Goal: Task Accomplishment & Management: Manage account settings

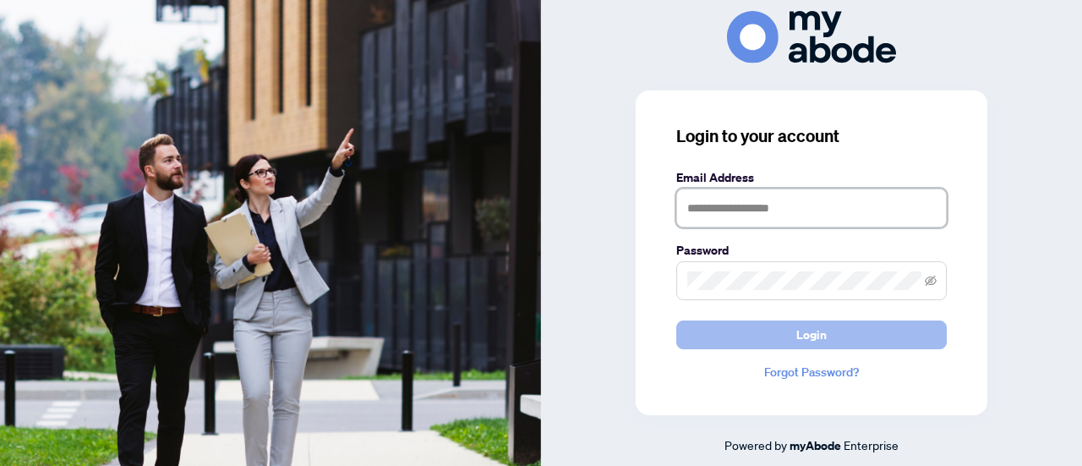
type input "**********"
click at [785, 342] on button "Login" at bounding box center [811, 334] width 271 height 29
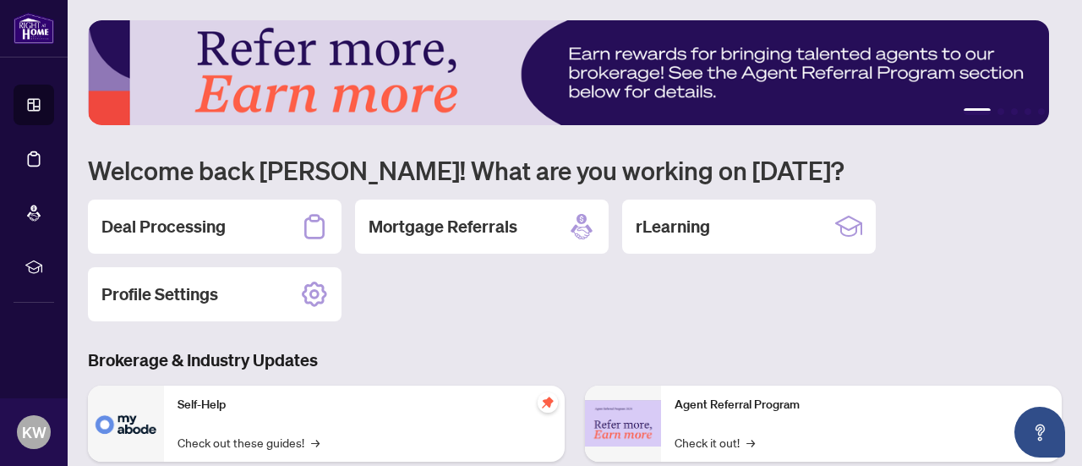
click at [255, 215] on div "Deal Processing" at bounding box center [215, 227] width 254 height 54
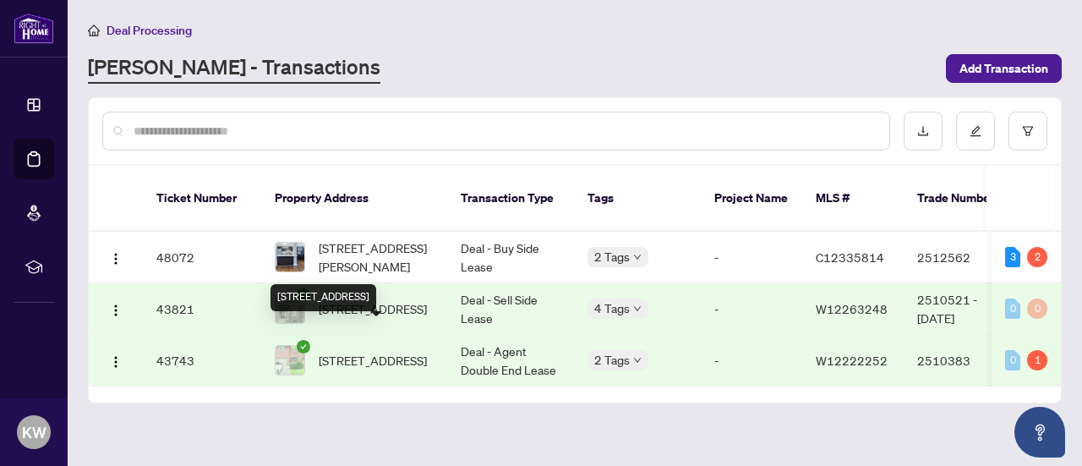
click at [394, 351] on span "2462 Stefi Tr, Oakville, Ontario L6H 5Y4, Canada" at bounding box center [373, 360] width 108 height 19
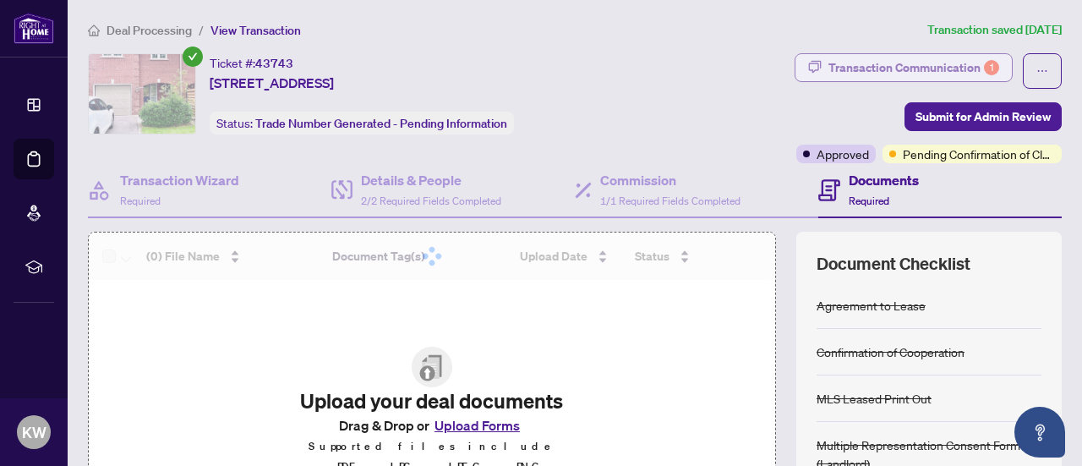
click at [808, 65] on icon "button" at bounding box center [815, 67] width 14 height 14
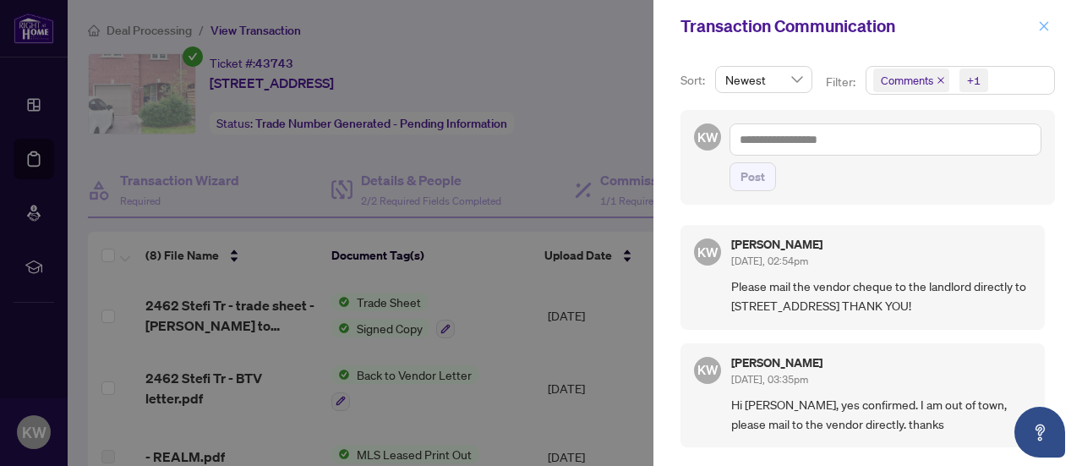
click at [1045, 23] on icon "close" at bounding box center [1044, 26] width 12 height 12
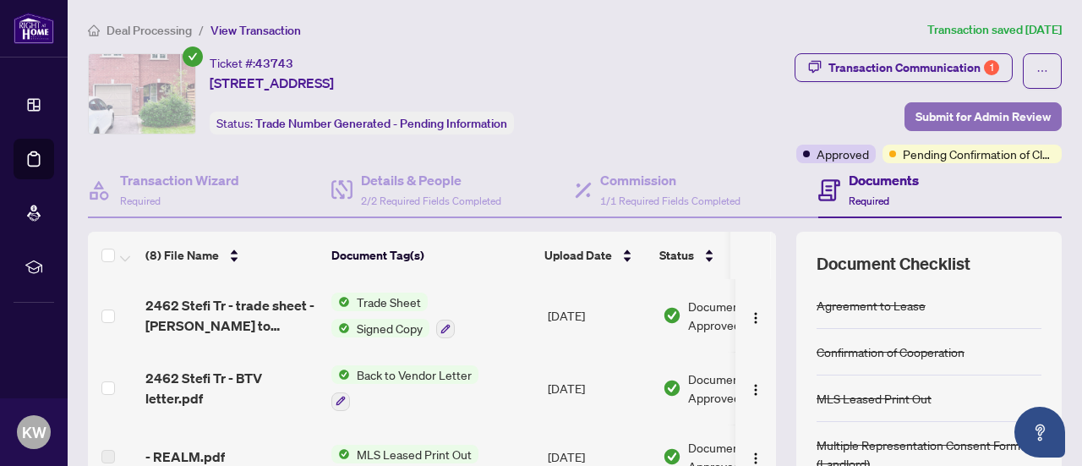
click at [923, 117] on span "Submit for Admin Review" at bounding box center [983, 116] width 135 height 27
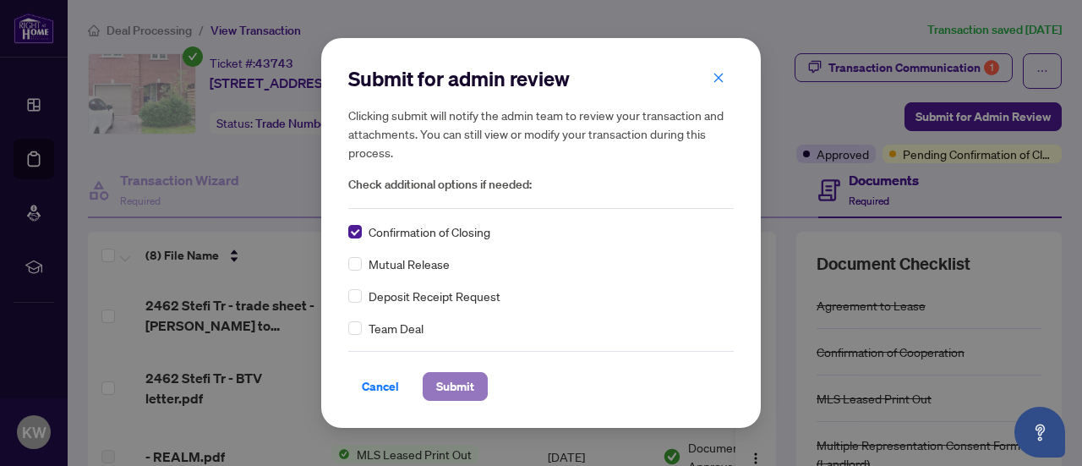
click at [459, 392] on span "Submit" at bounding box center [455, 386] width 38 height 27
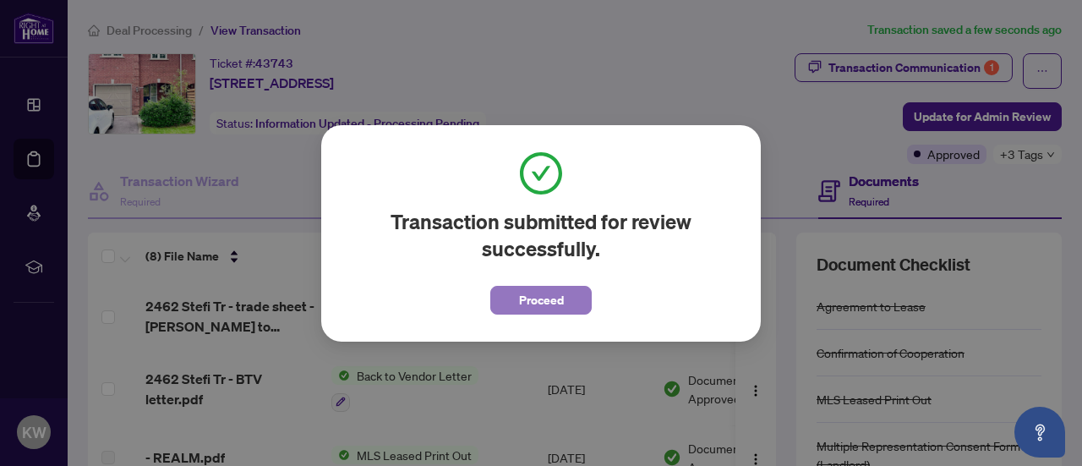
click at [551, 303] on span "Proceed" at bounding box center [541, 300] width 45 height 27
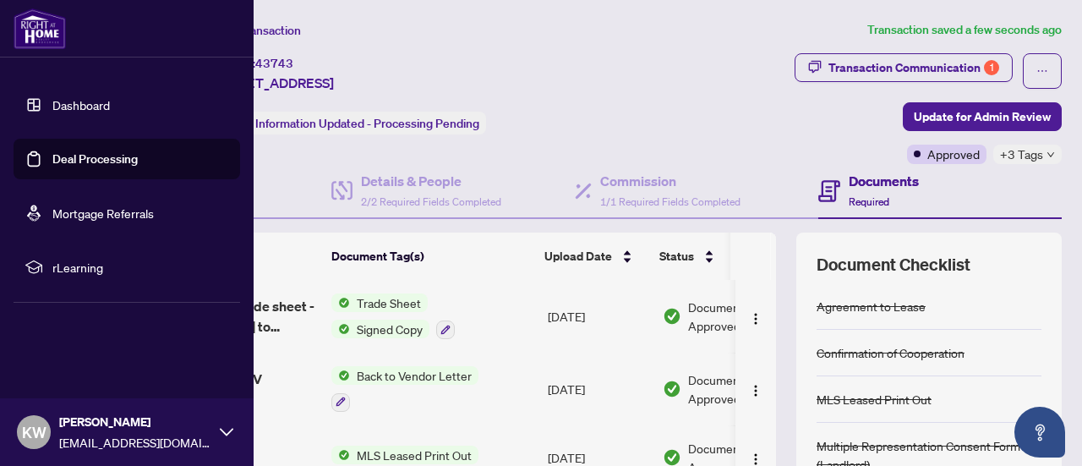
click at [52, 103] on link "Dashboard" at bounding box center [80, 104] width 57 height 15
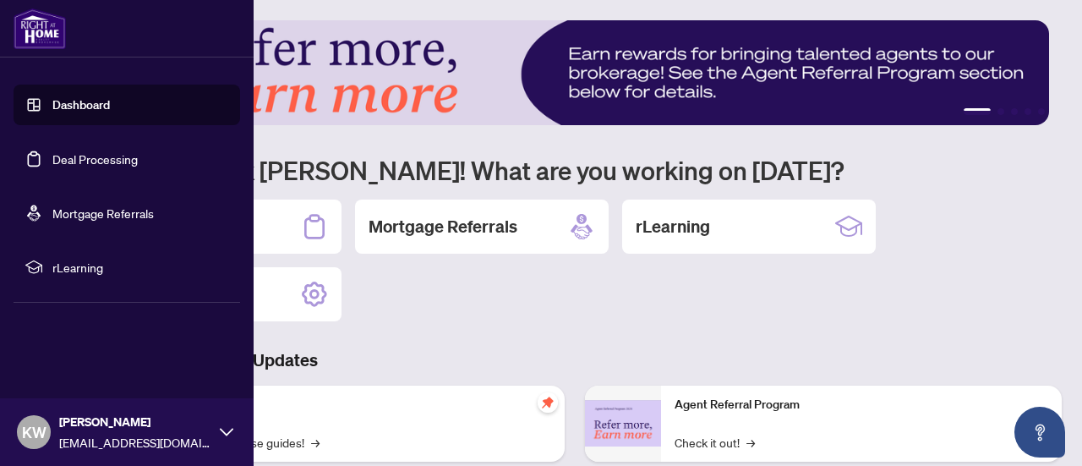
click at [85, 103] on link "Dashboard" at bounding box center [80, 104] width 57 height 15
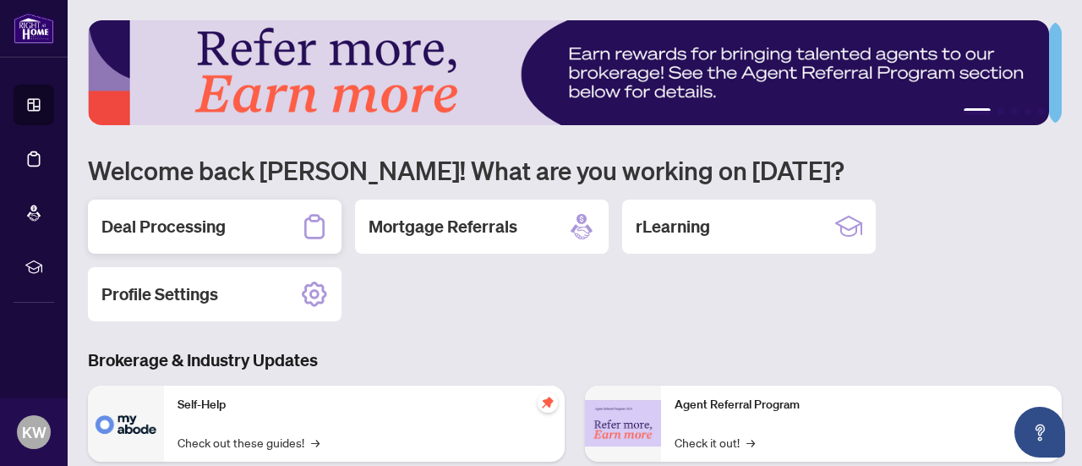
click at [200, 227] on h2 "Deal Processing" at bounding box center [163, 227] width 124 height 24
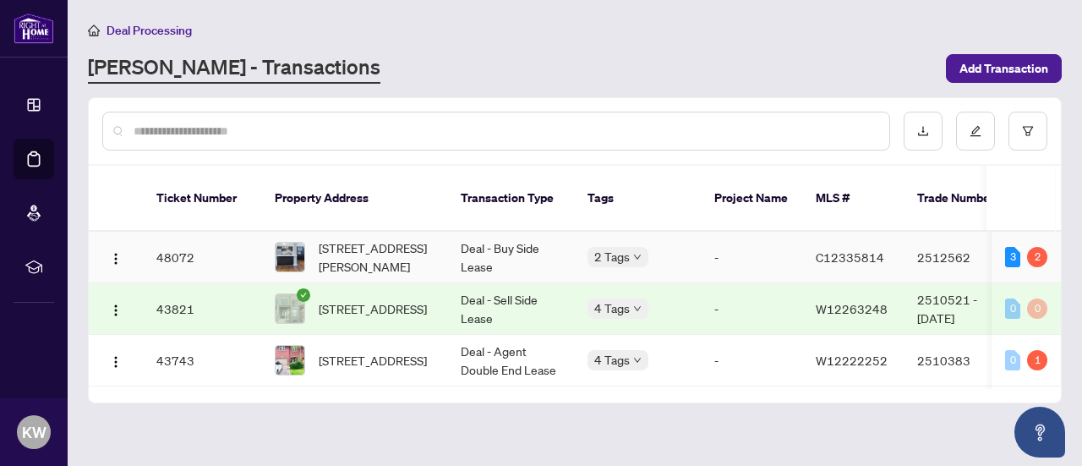
click at [555, 243] on td "Deal - Buy Side Lease" at bounding box center [510, 258] width 127 height 52
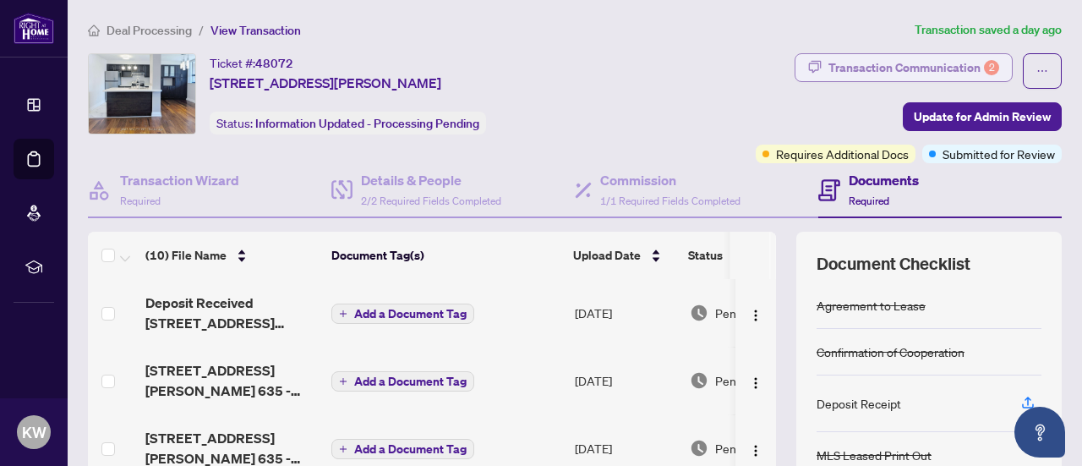
click at [967, 63] on div "Transaction Communication 2" at bounding box center [914, 67] width 171 height 27
